Goal: Task Accomplishment & Management: Manage account settings

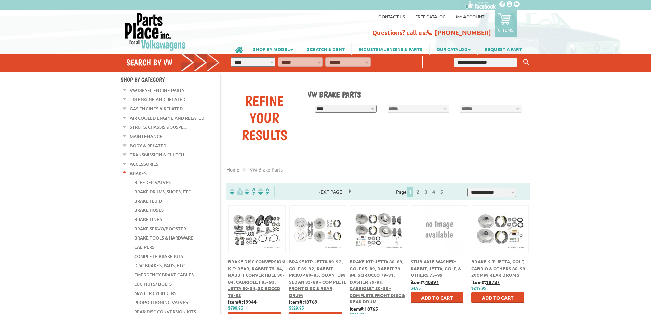
click at [472, 17] on link "My Account" at bounding box center [470, 17] width 28 height 6
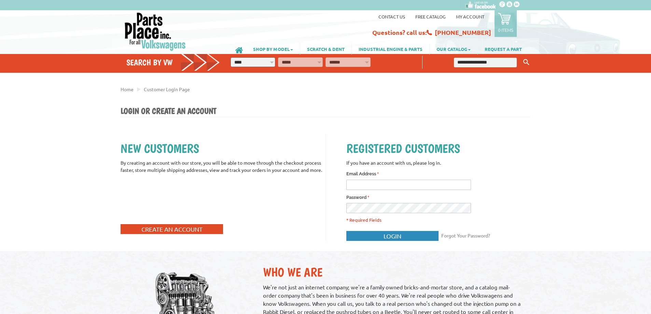
type input "**********"
click at [433, 237] on button "Login" at bounding box center [393, 236] width 92 height 10
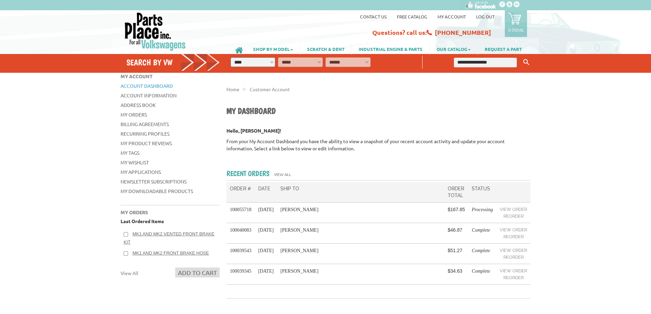
click at [481, 15] on link "Log out" at bounding box center [485, 17] width 18 height 6
